Goal: Task Accomplishment & Management: Use online tool/utility

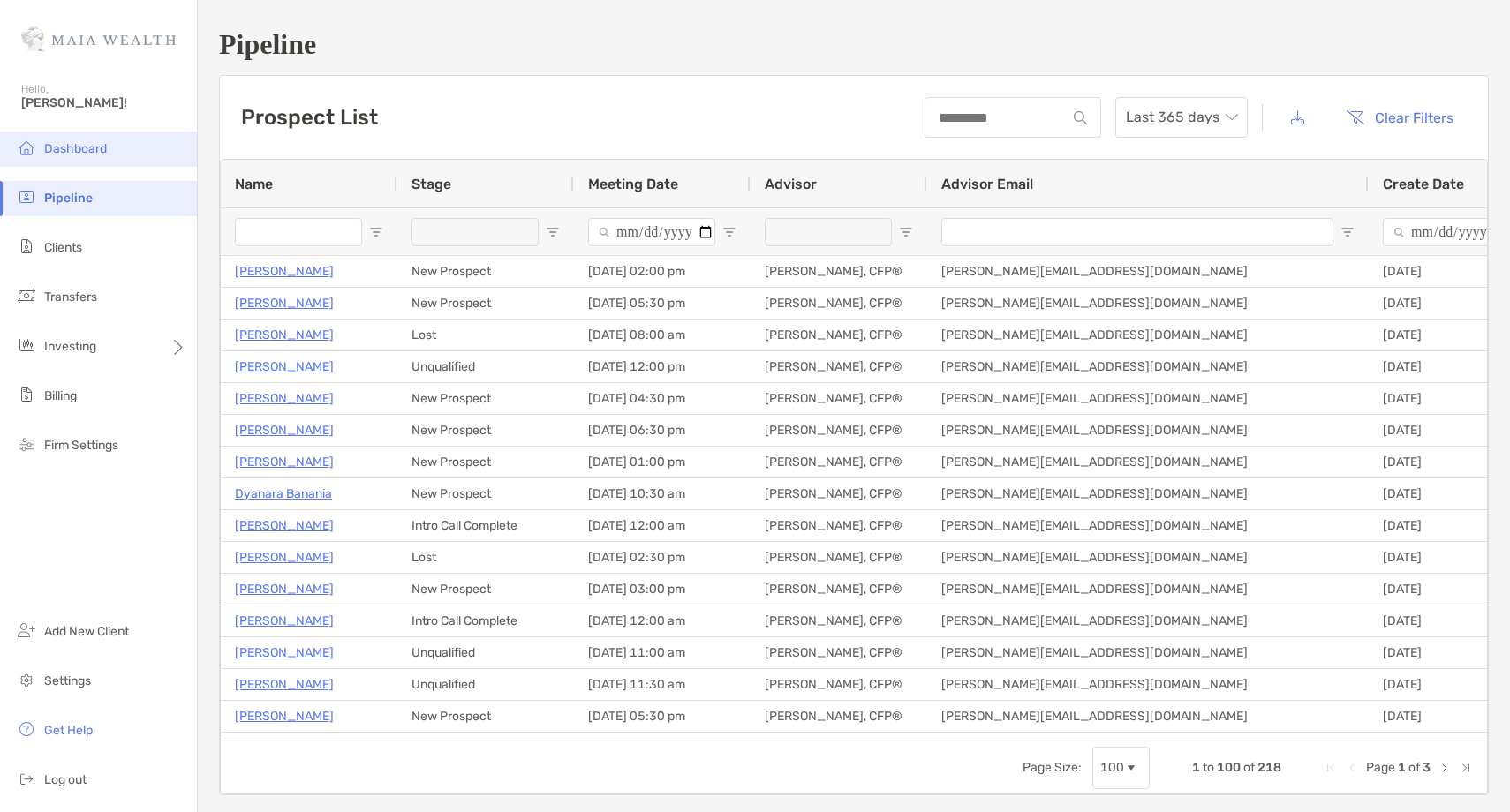
click at [86, 148] on span "Dashboard" at bounding box center [75, 148] width 63 height 15
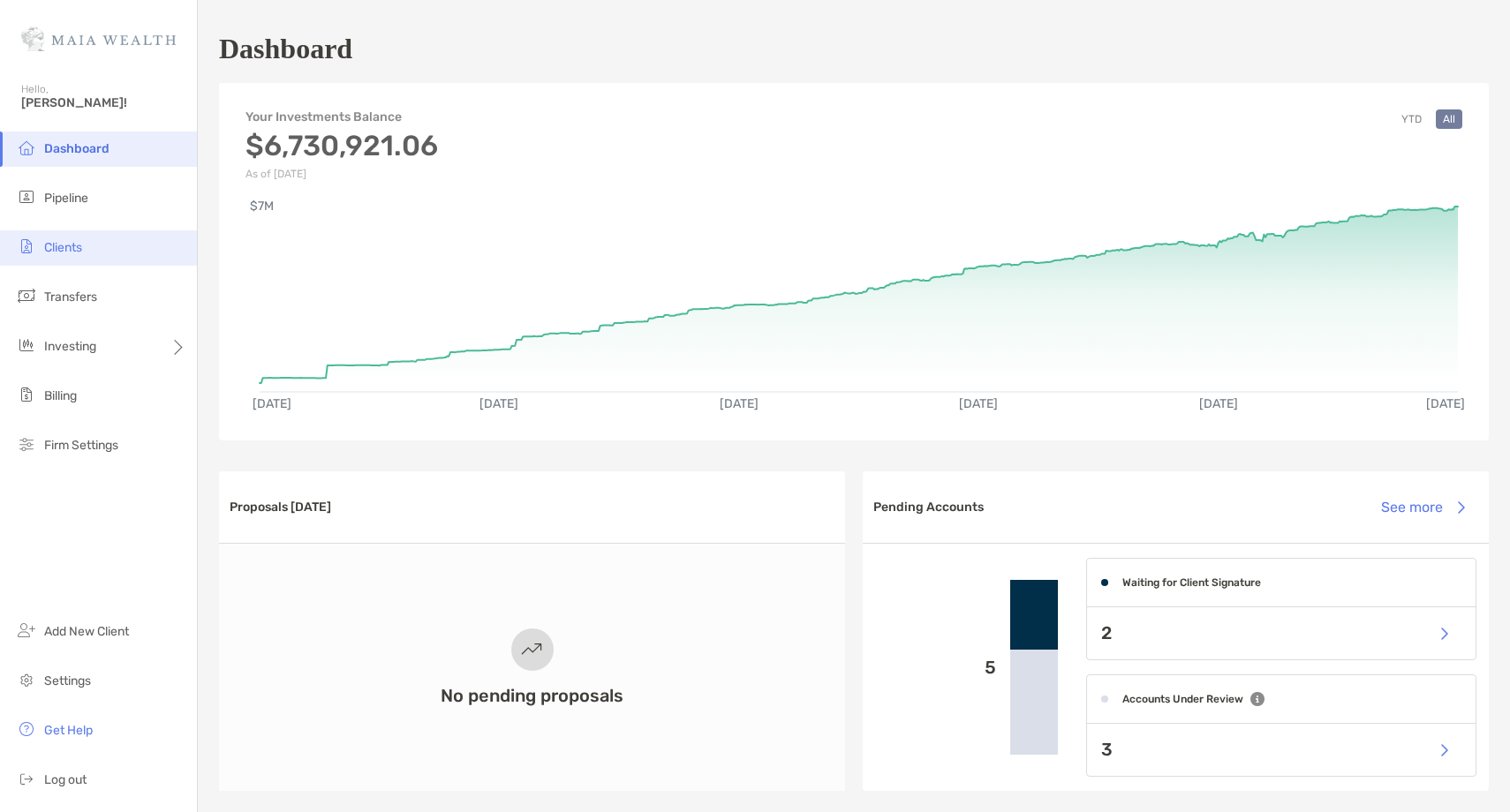
click at [119, 245] on li "Clients" at bounding box center [98, 248] width 197 height 35
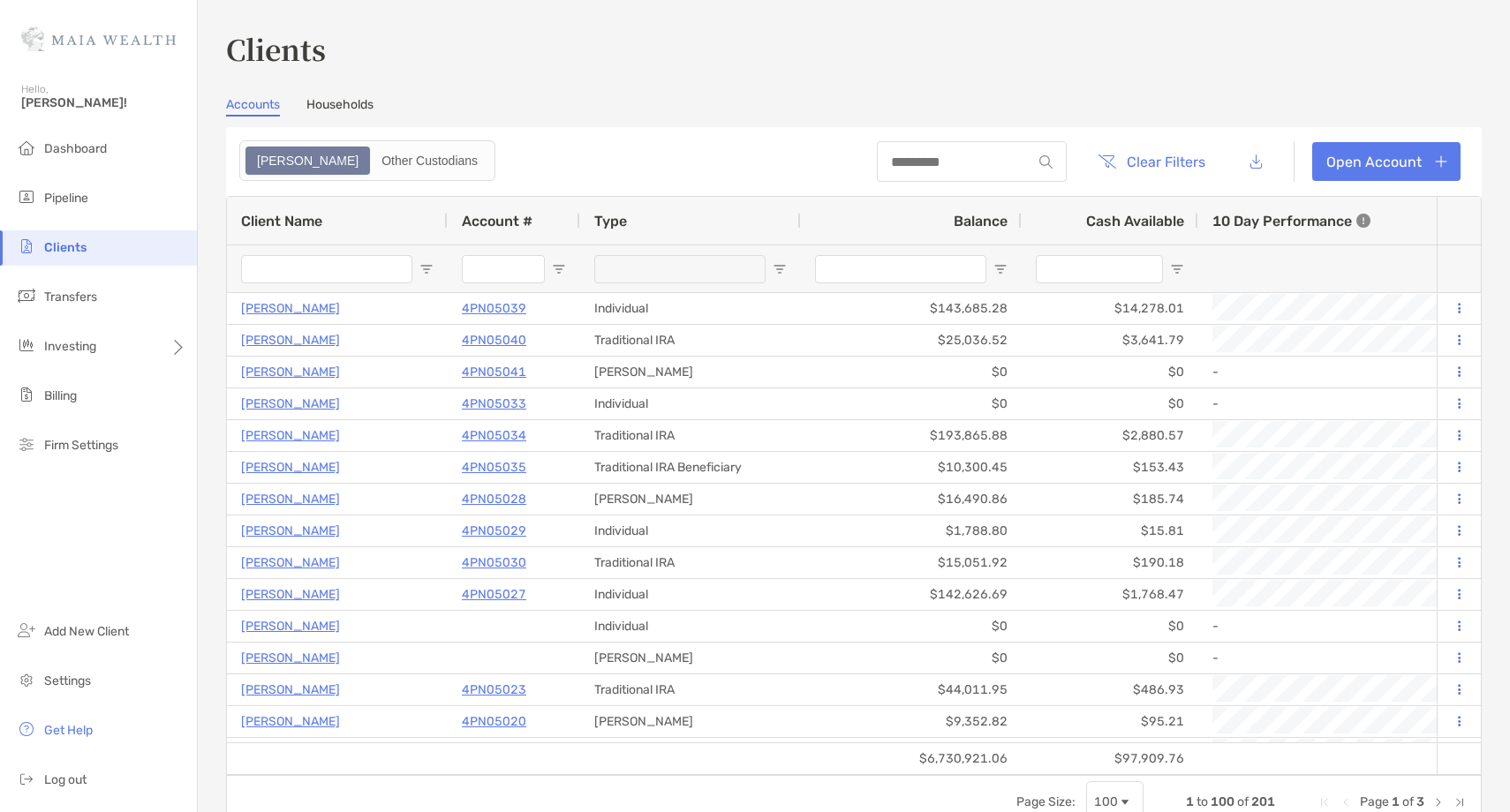
click at [299, 260] on input "Client Name Filter Input" at bounding box center [326, 269] width 172 height 28
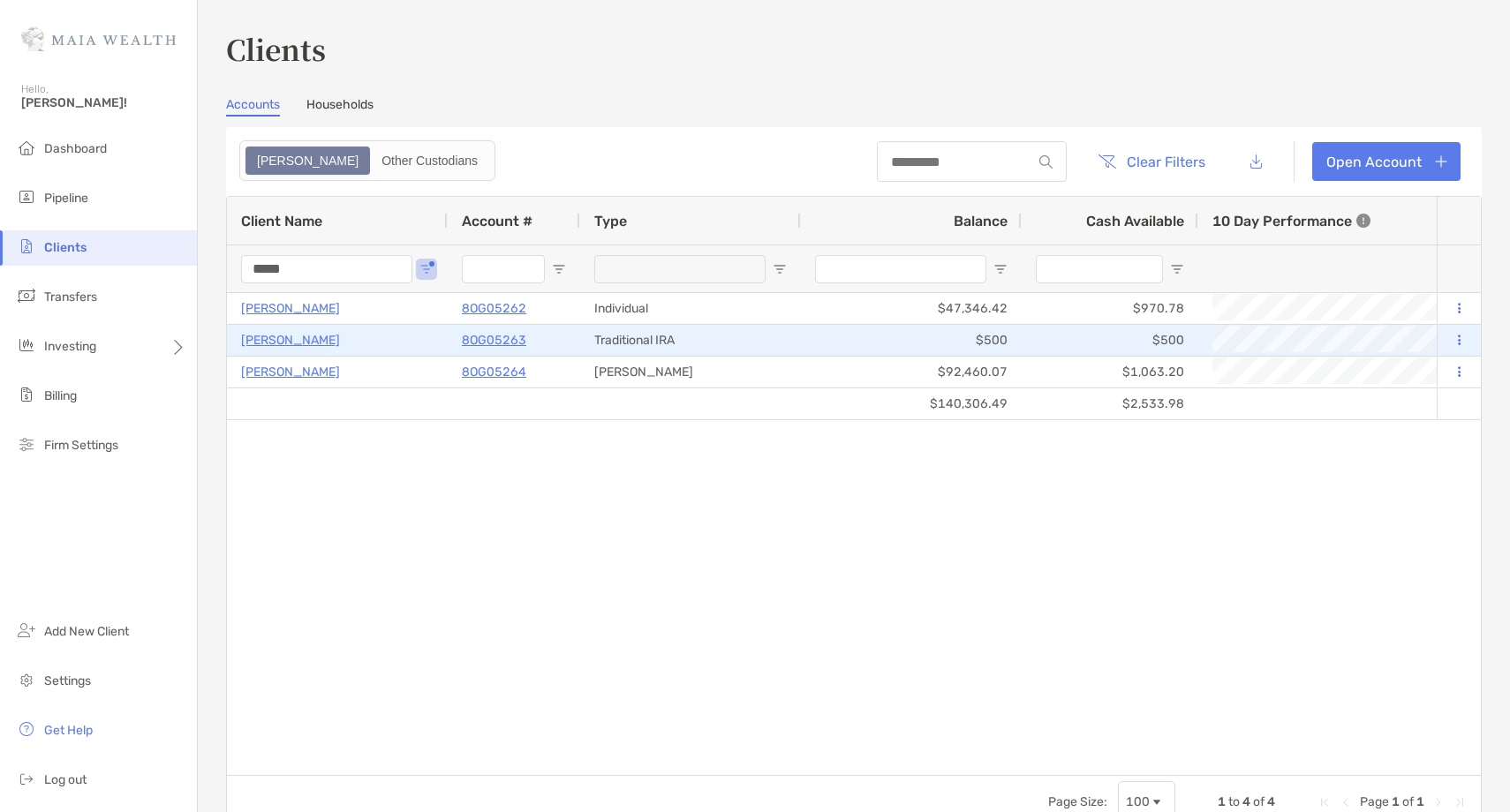
type input "*****"
click at [1460, 336] on icon at bounding box center [1459, 340] width 3 height 12
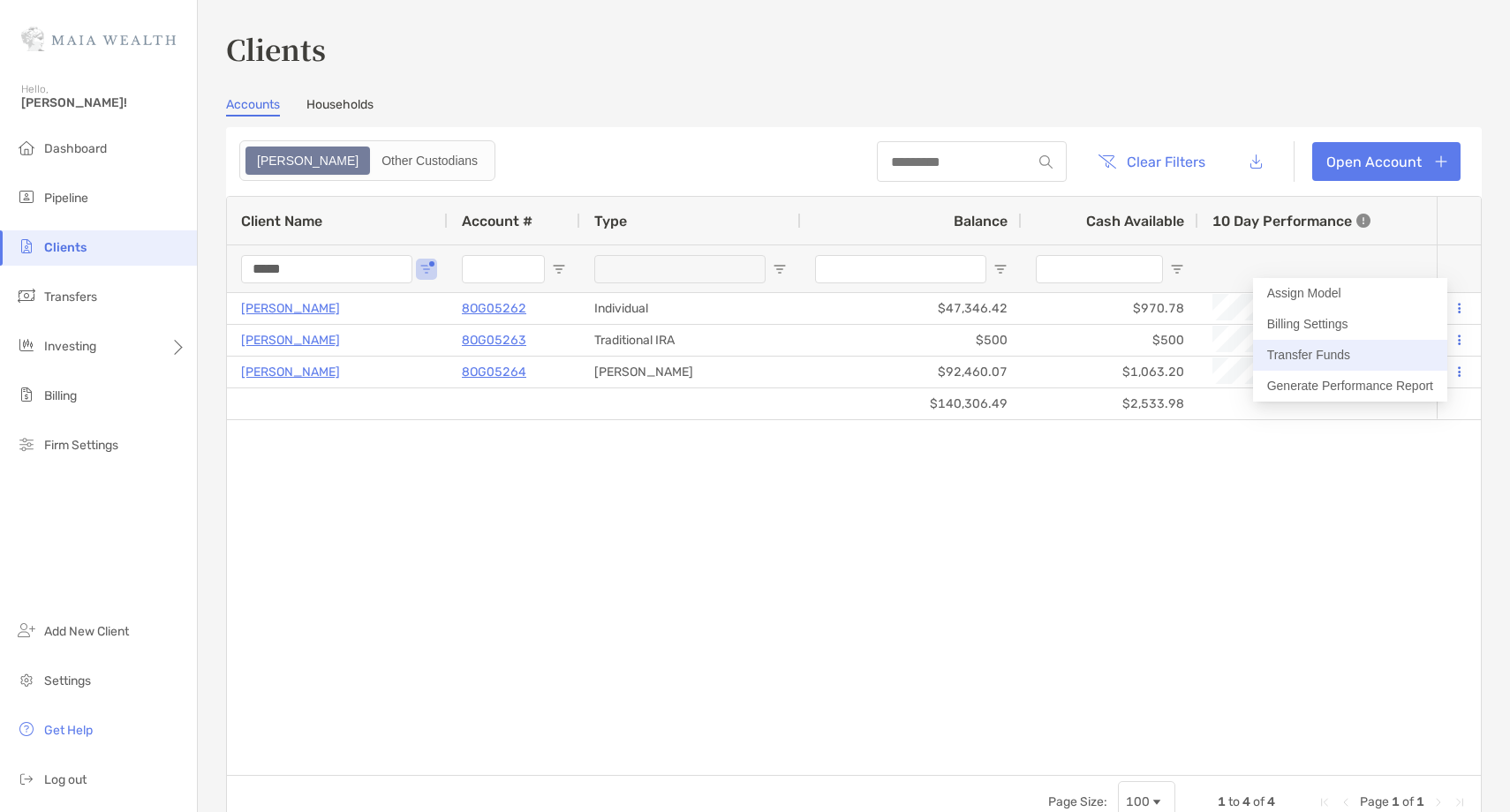
click at [1350, 356] on button "Transfer Funds" at bounding box center [1350, 355] width 194 height 31
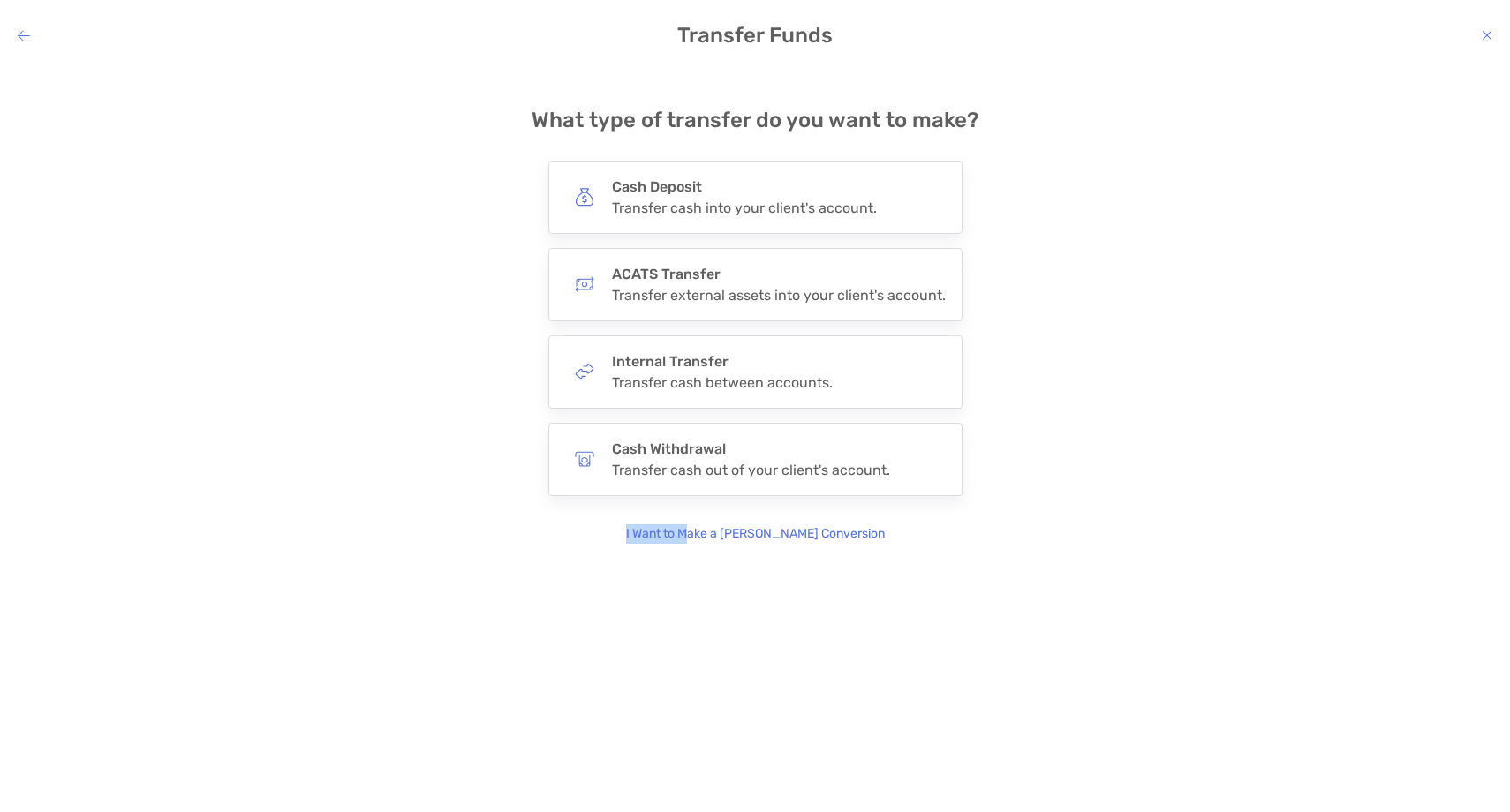
click at [721, 525] on p "I Want to Make a Roth Conversion" at bounding box center [755, 534] width 259 height 20
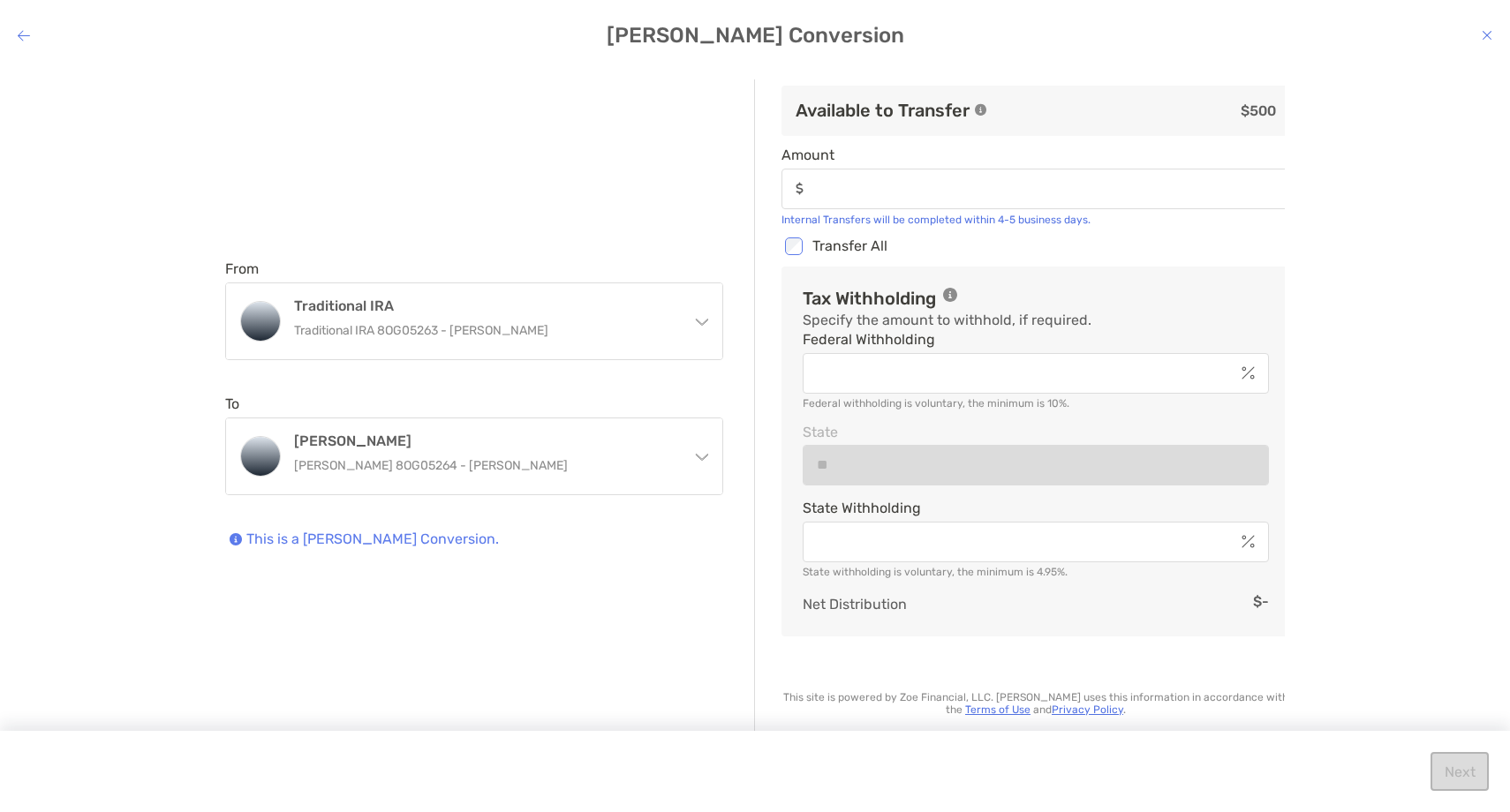
type input "***"
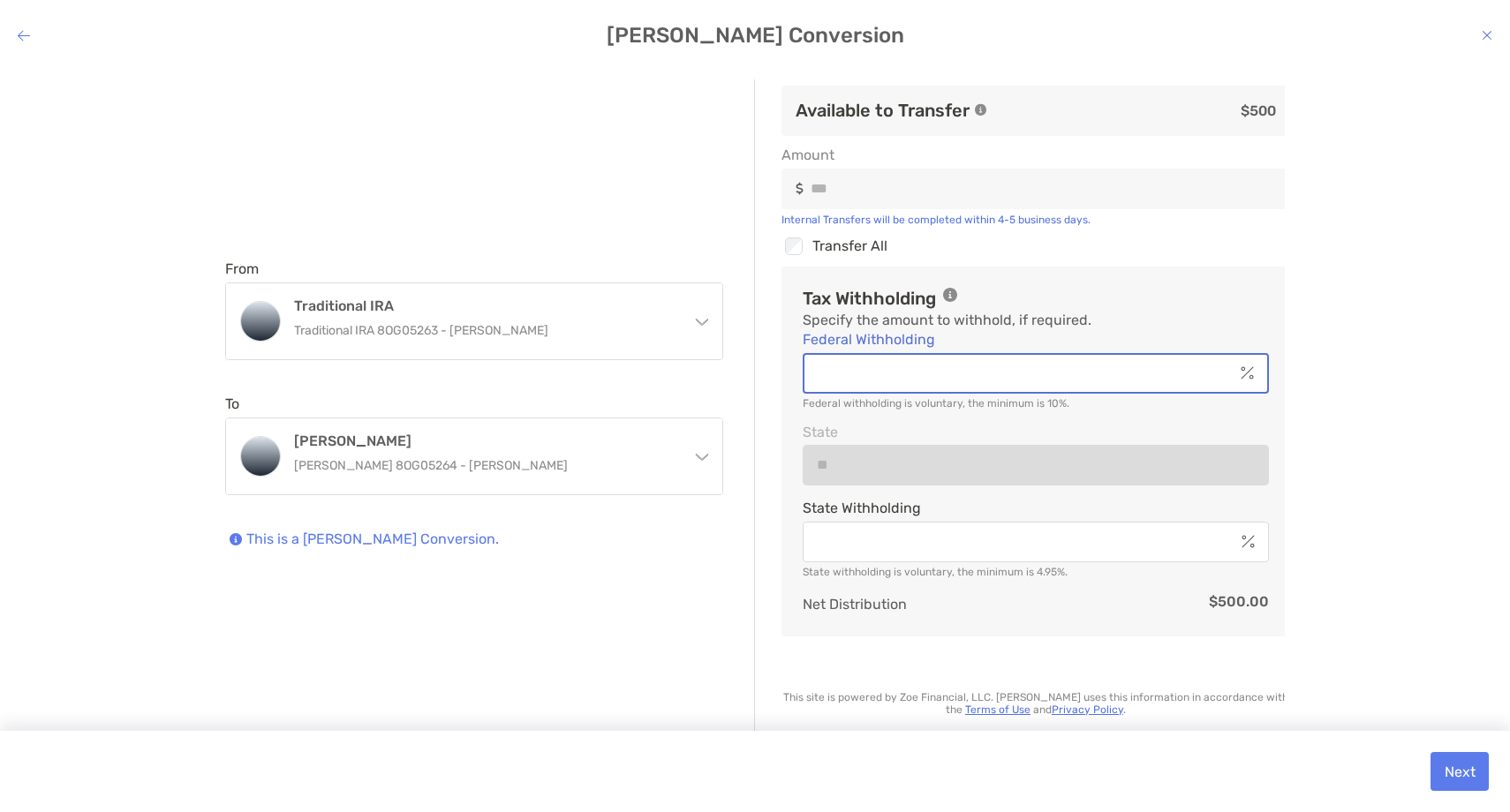
click at [1198, 381] on input "Federal Withholding" at bounding box center [1019, 373] width 429 height 15
type input "*"
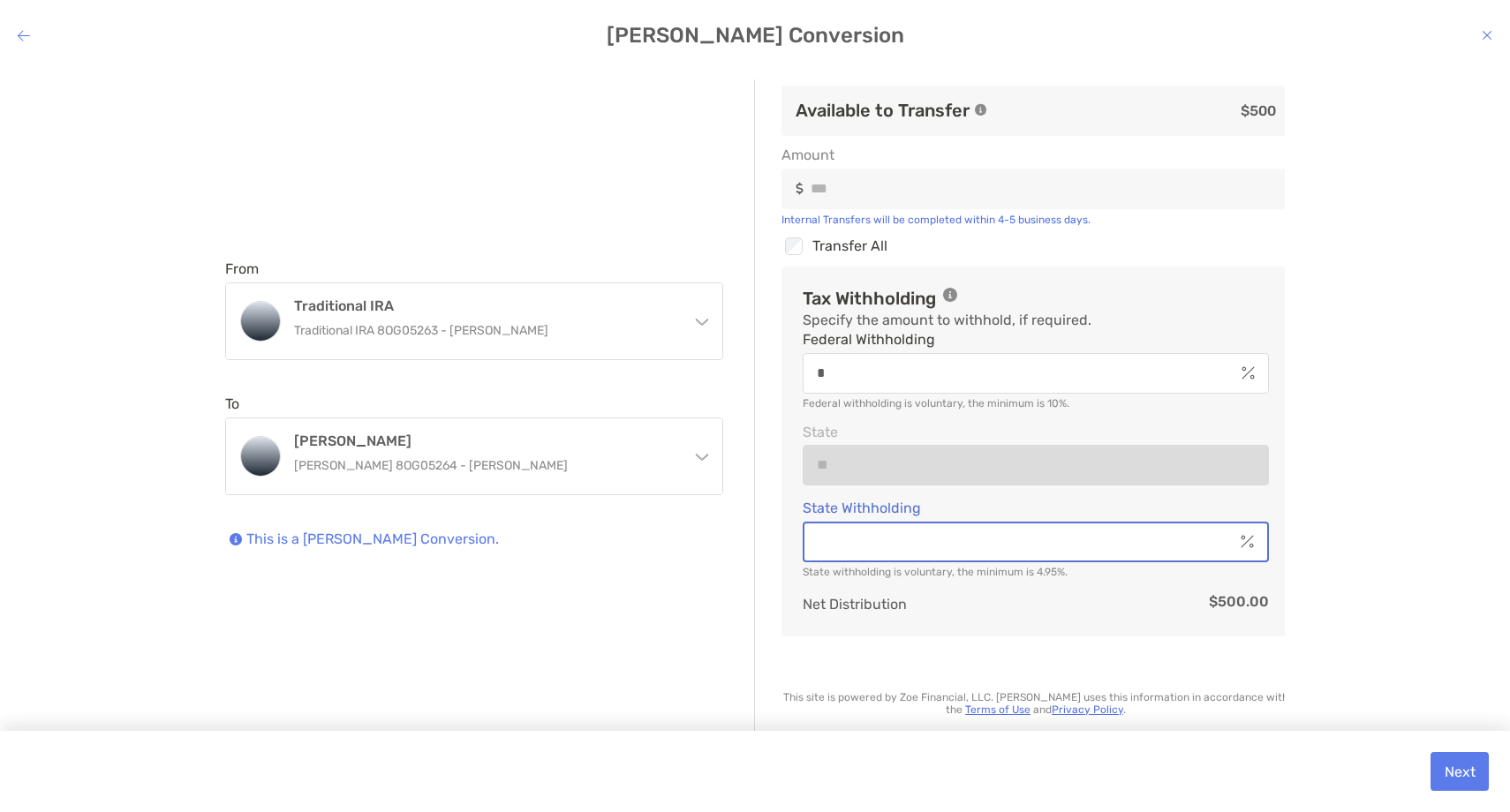
click at [1162, 545] on input "State Withholding" at bounding box center [1019, 542] width 429 height 15
type input "*"
click at [1438, 769] on button "Next" at bounding box center [1459, 771] width 58 height 39
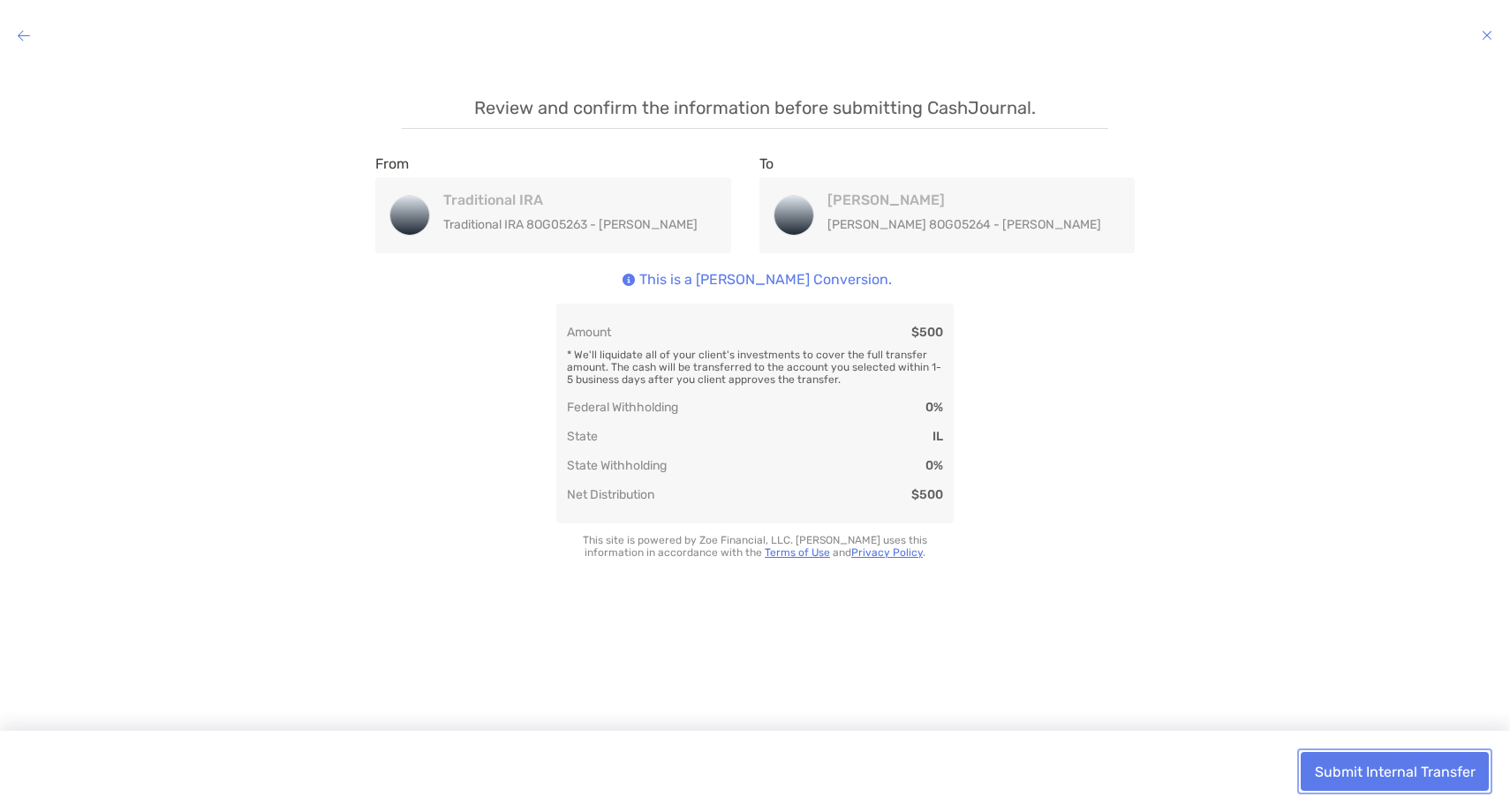
click at [1427, 772] on button "Submit Internal Transfer" at bounding box center [1394, 771] width 188 height 39
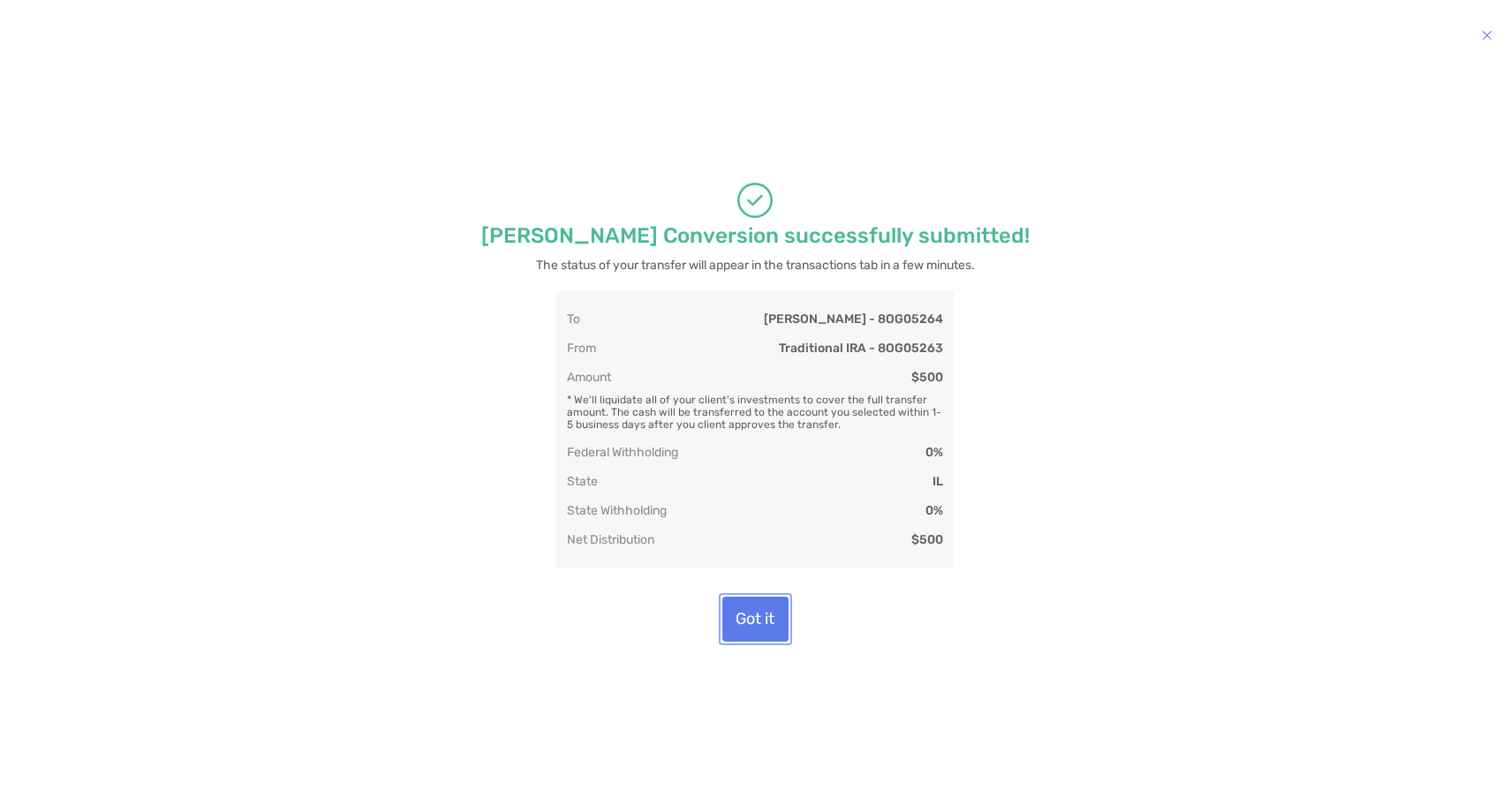
click at [745, 642] on button "Got it" at bounding box center [755, 619] width 66 height 45
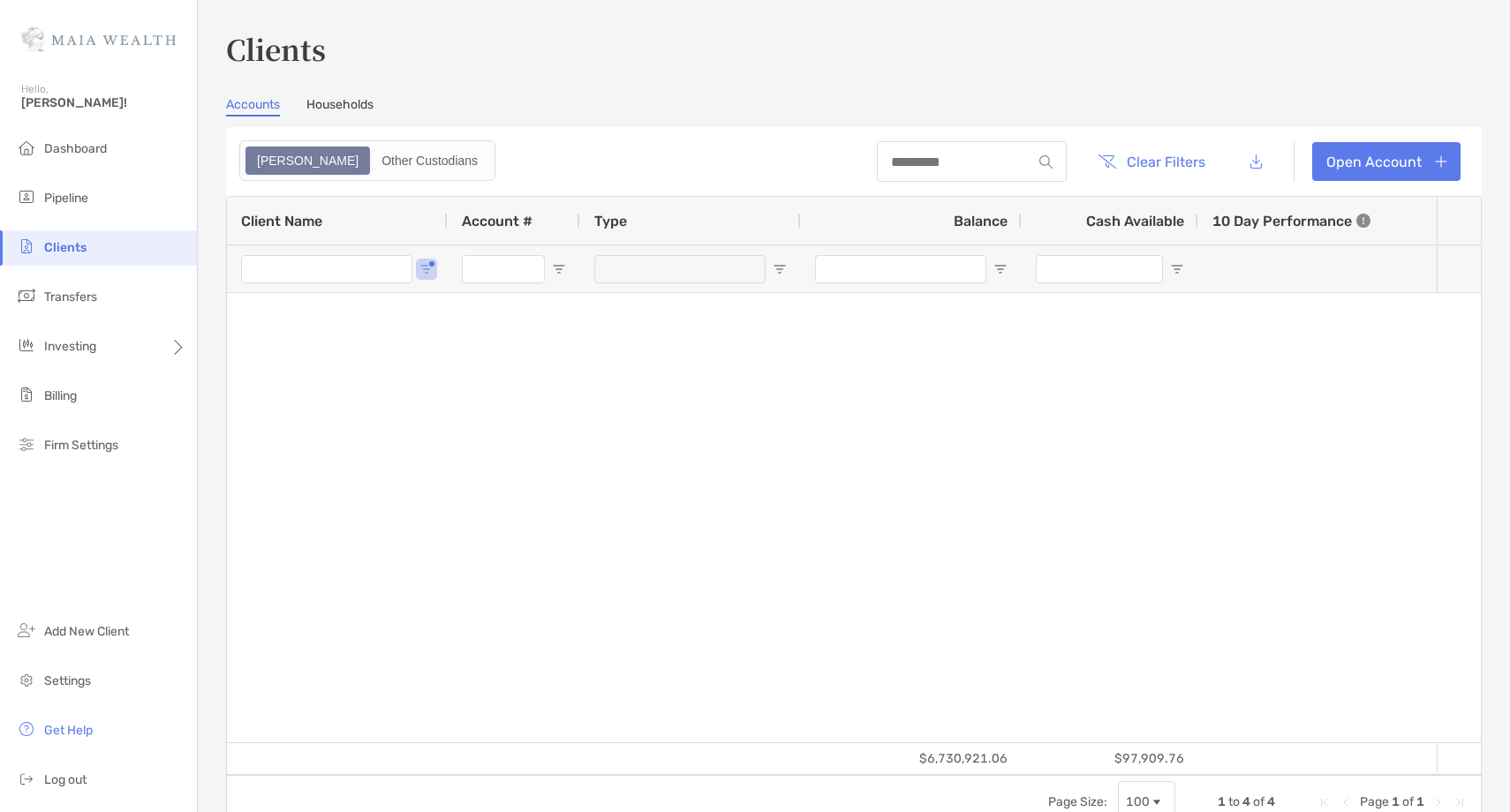
type input "*****"
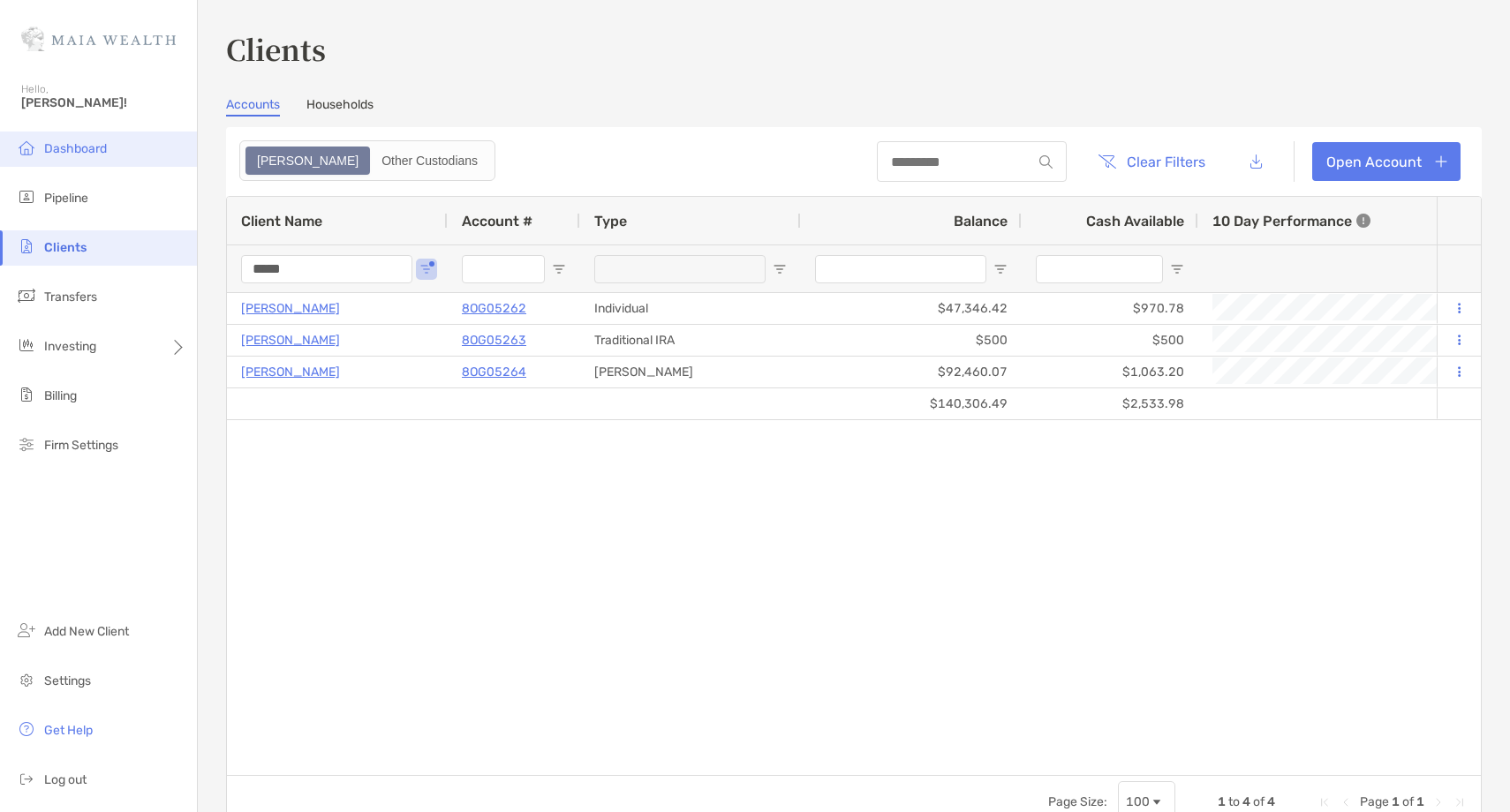
click at [137, 147] on li "Dashboard" at bounding box center [98, 148] width 197 height 35
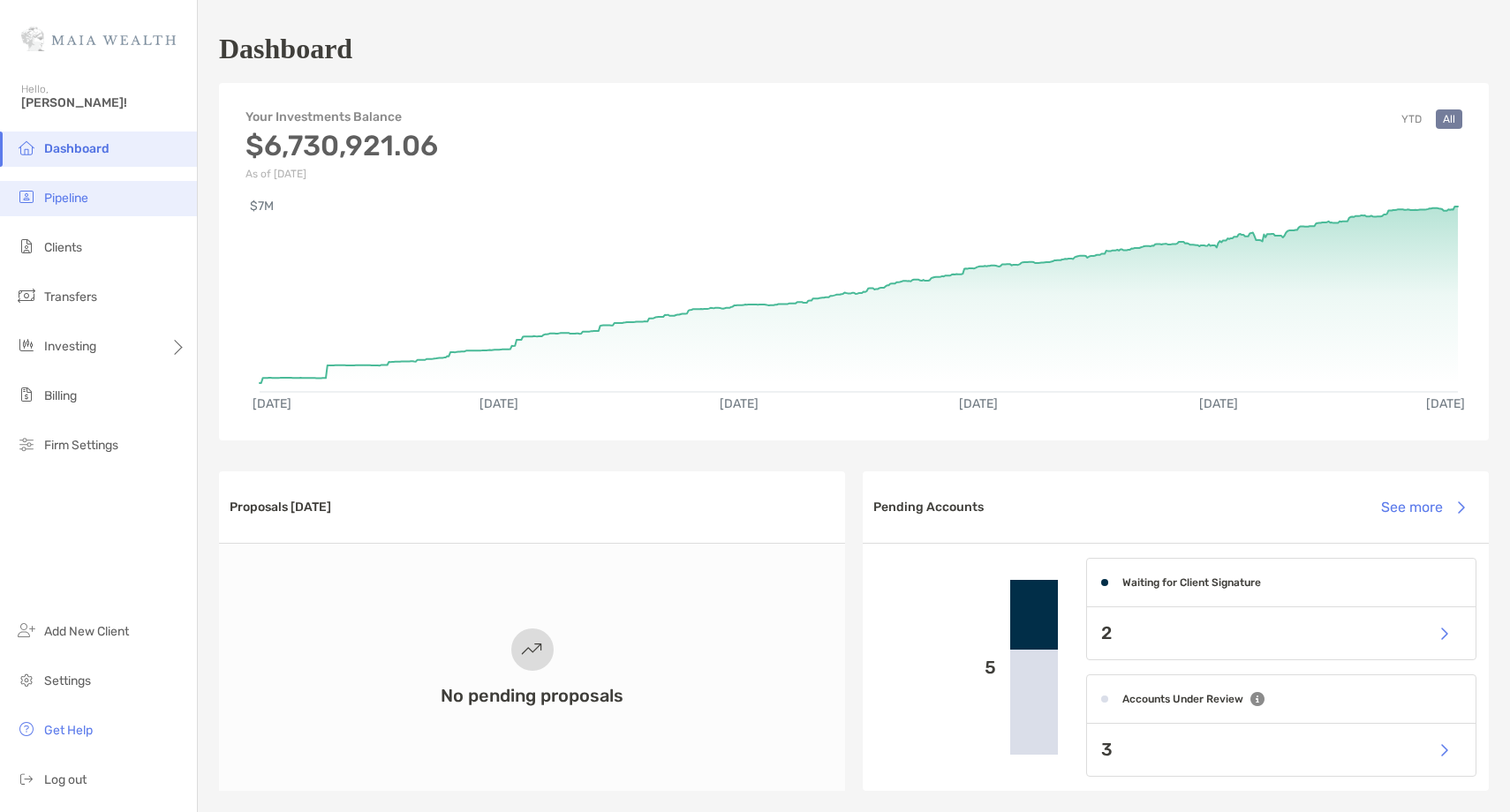
click at [113, 189] on li "Pipeline" at bounding box center [98, 198] width 197 height 35
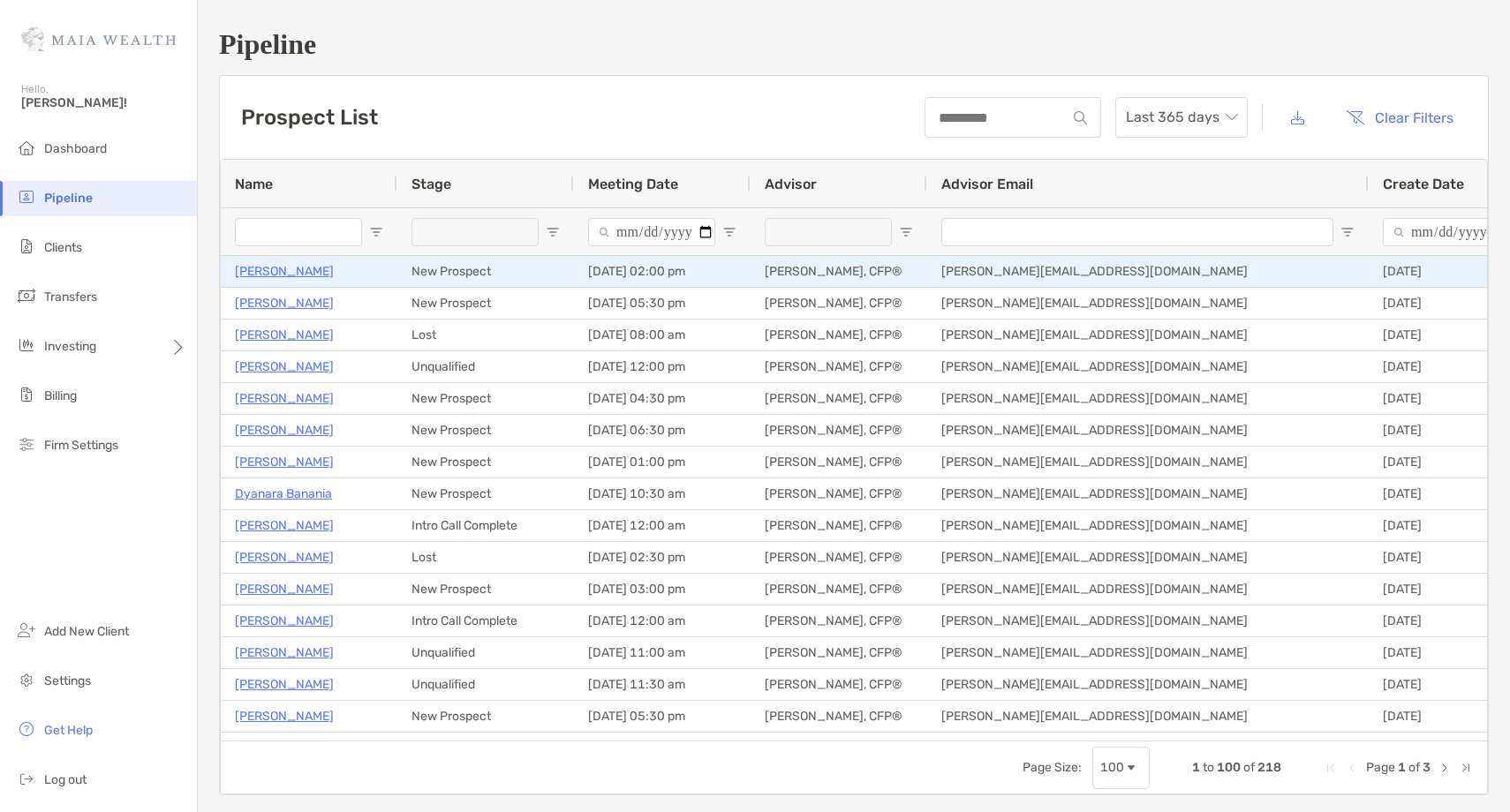
click at [278, 268] on p "[PERSON_NAME]" at bounding box center [284, 271] width 99 height 22
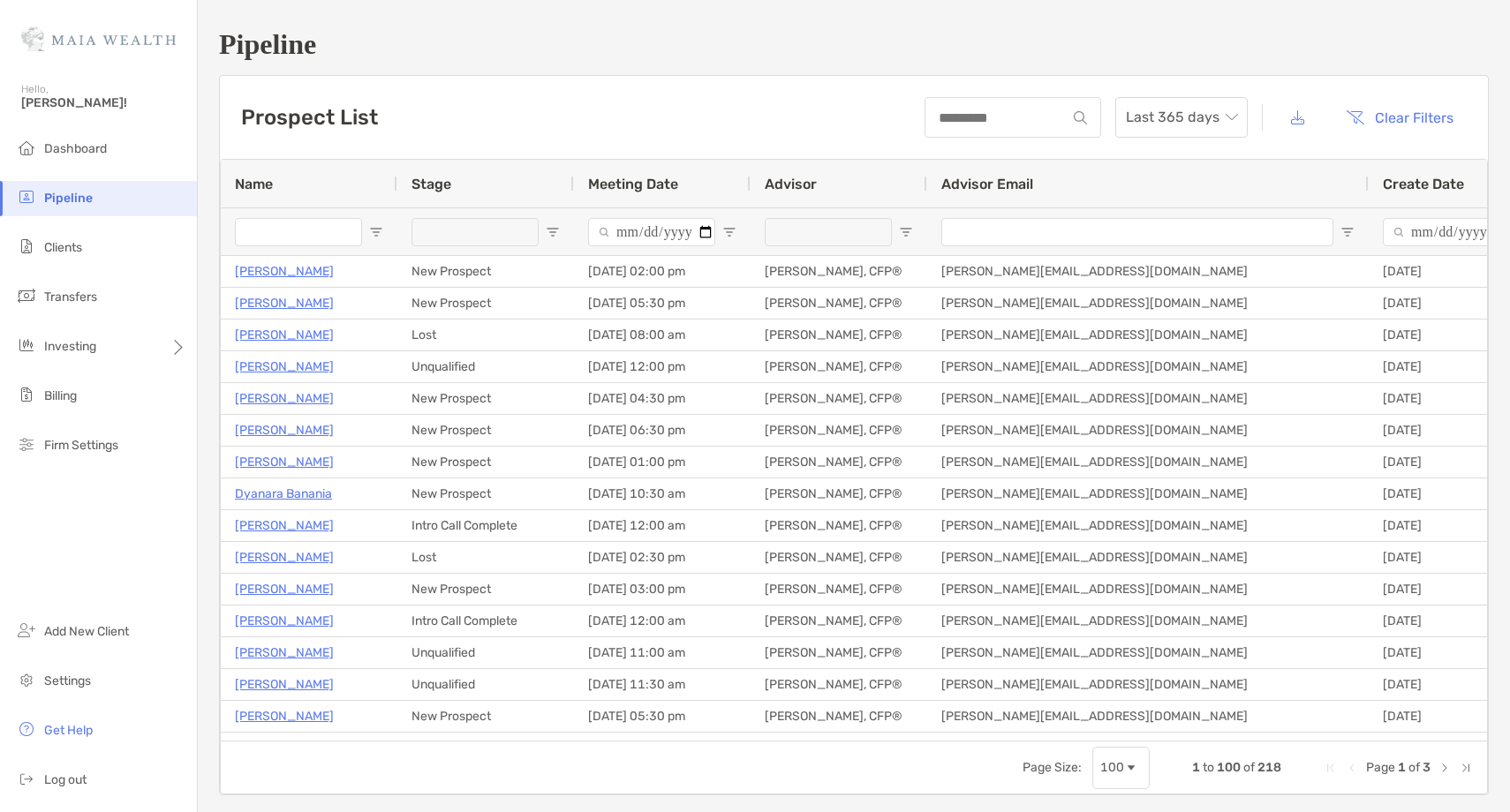
click at [547, 227] on span "Open Filter Menu" at bounding box center [552, 233] width 14 height 14
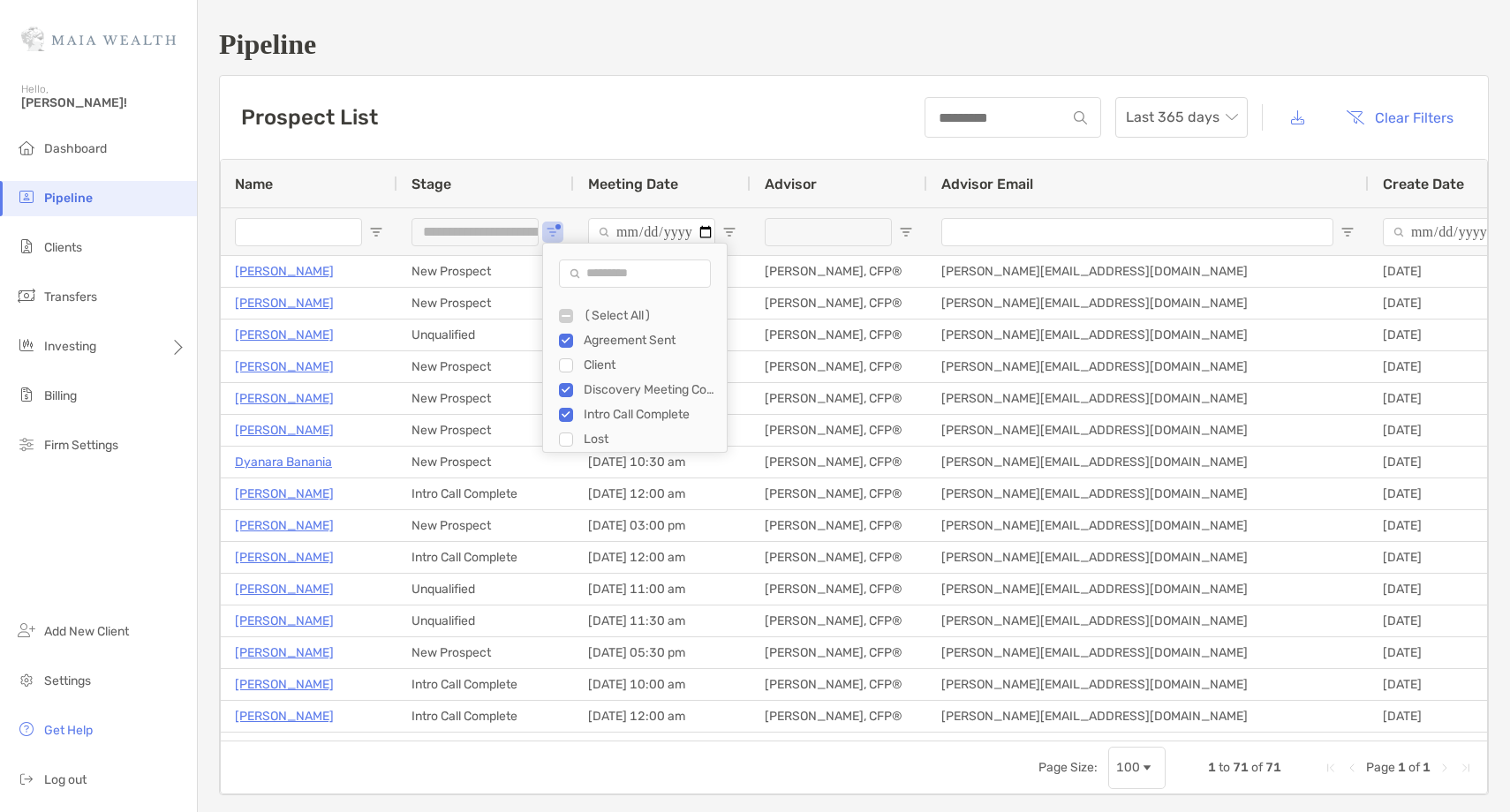
scroll to position [49, 0]
type input "**********"
click at [562, 89] on div "Prospect List Last 365 days Clear Filters" at bounding box center [853, 118] width 1267 height 83
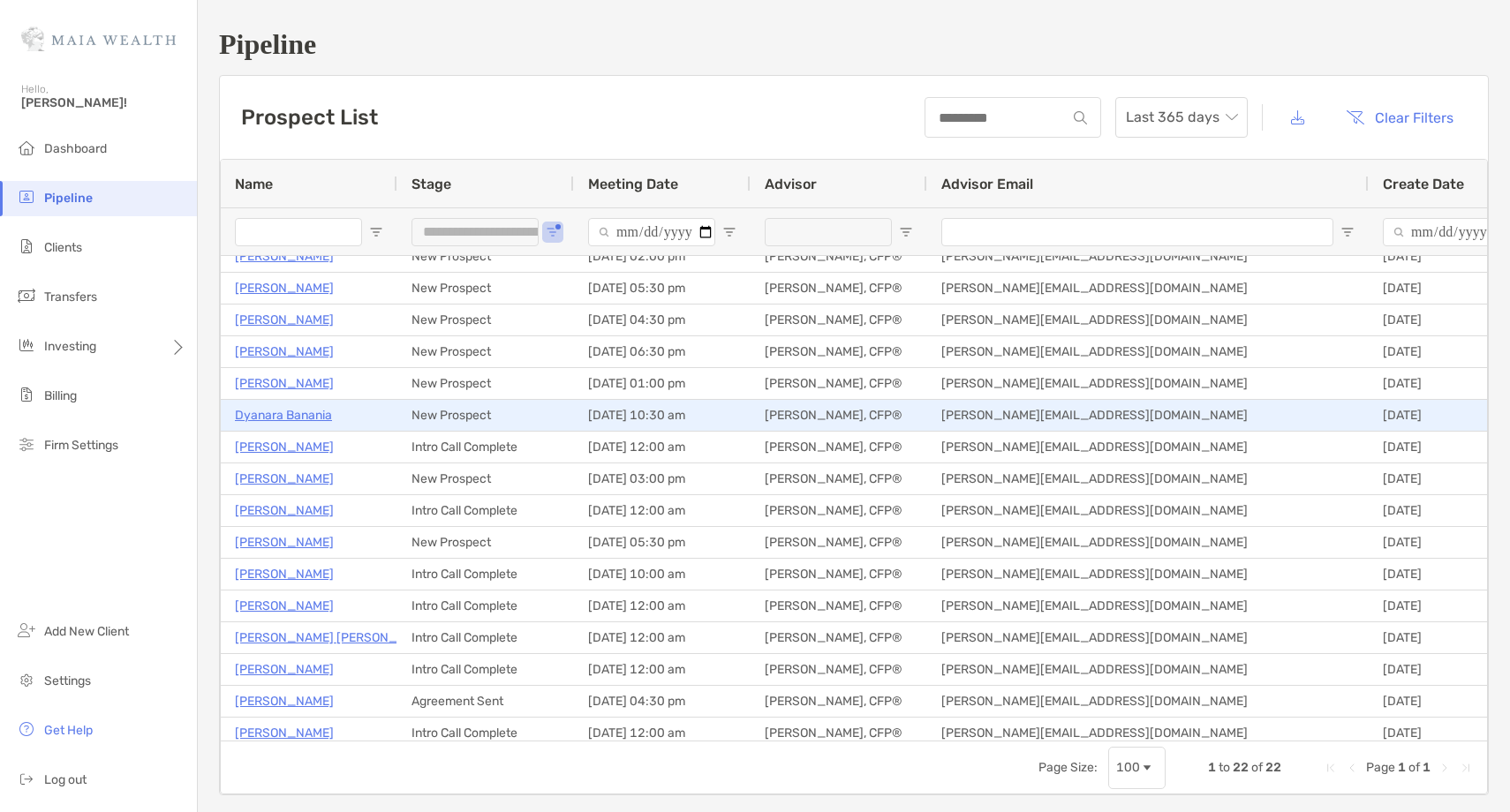
scroll to position [0, 0]
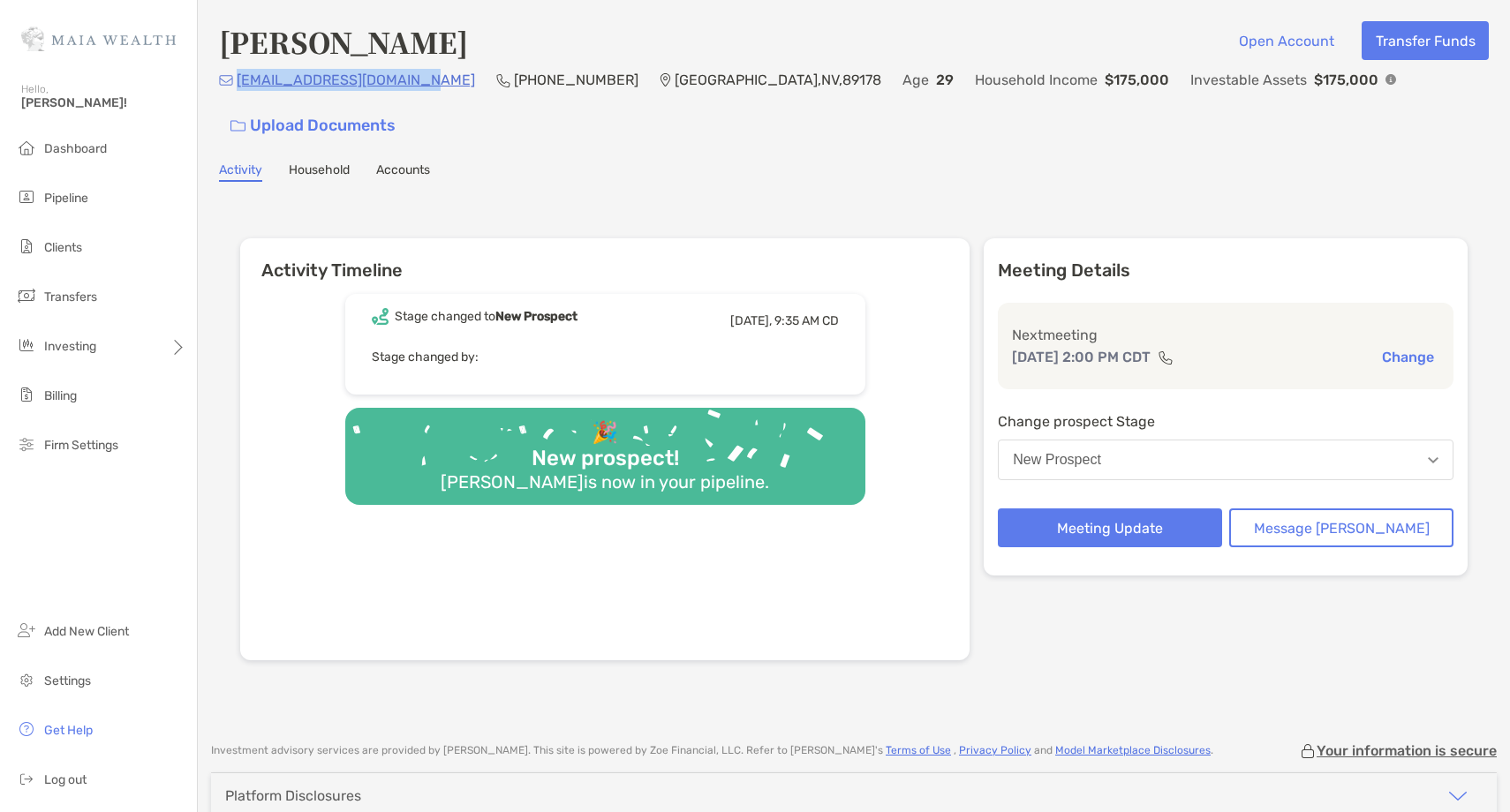
drag, startPoint x: 418, startPoint y: 84, endPoint x: 237, endPoint y: 93, distance: 181.2
click at [237, 93] on div "[EMAIL_ADDRESS][DOMAIN_NAME] [PHONE_NUMBER] [GEOGRAPHIC_DATA] Age [DEMOGRAPHIC_…" at bounding box center [853, 107] width 1269 height 76
copy p "patrickmrivers@gmail.com"
